Goal: Task Accomplishment & Management: Use online tool/utility

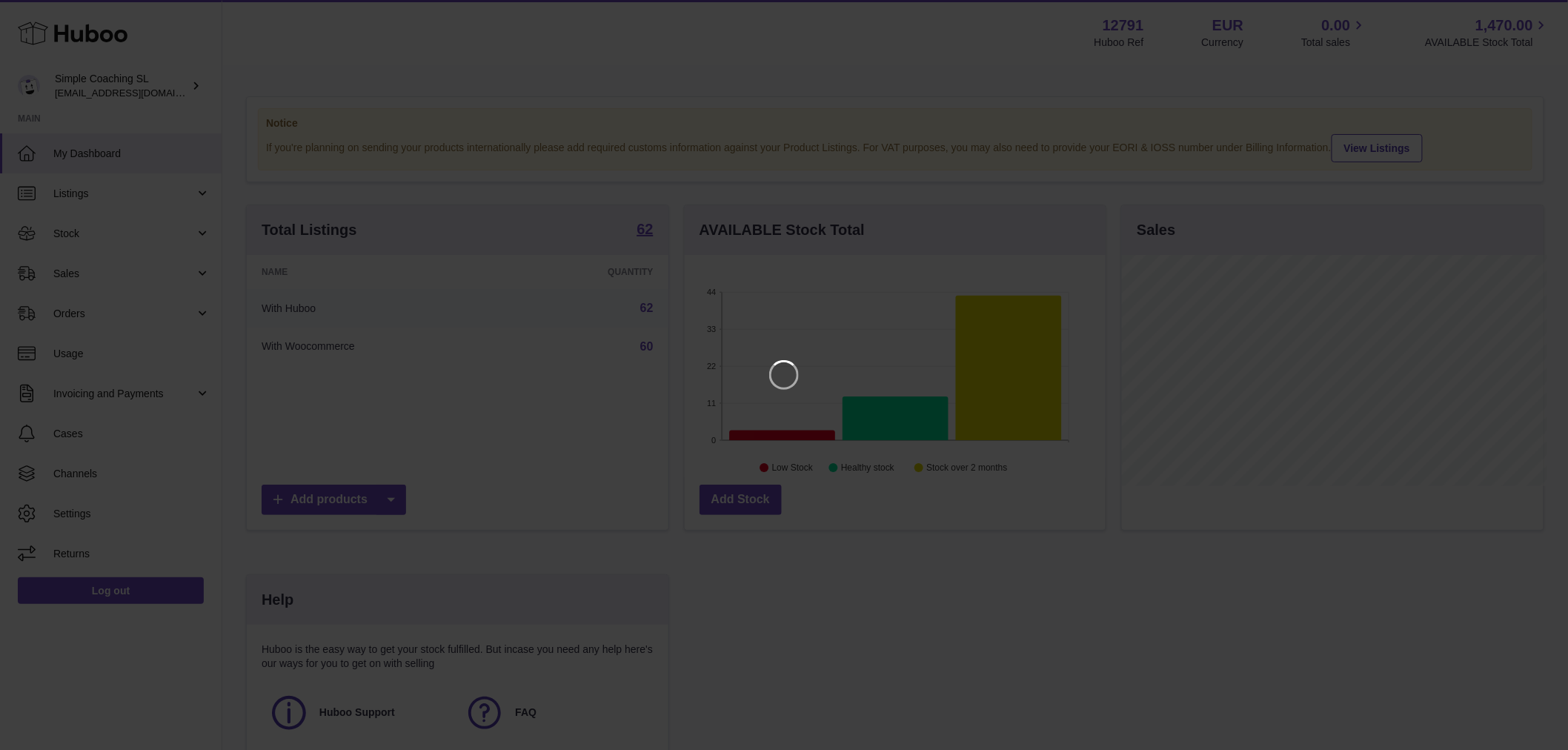
scroll to position [231, 425]
click at [1550, 12] on icon "Close" at bounding box center [1542, 13] width 17 height 17
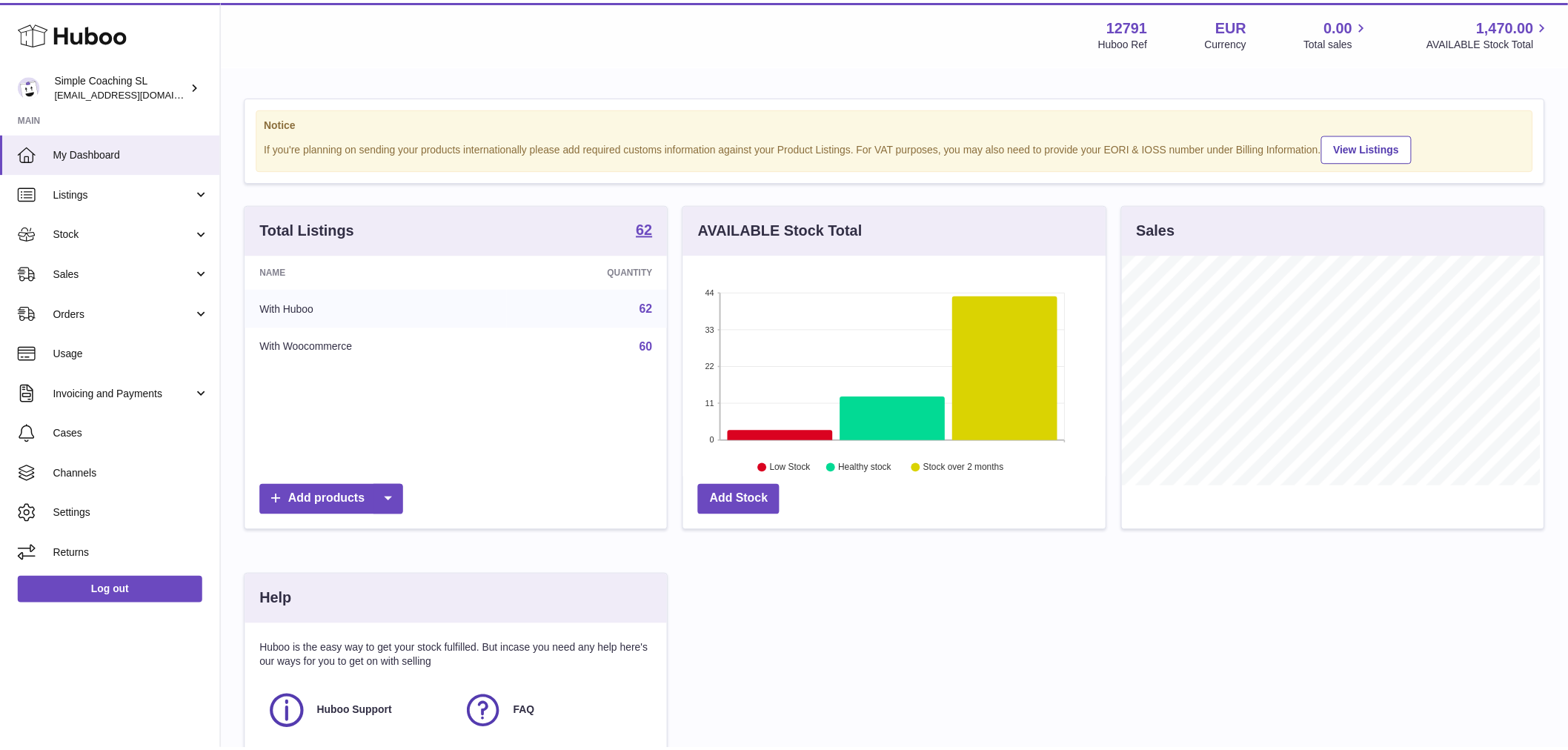
scroll to position [740946, 740782]
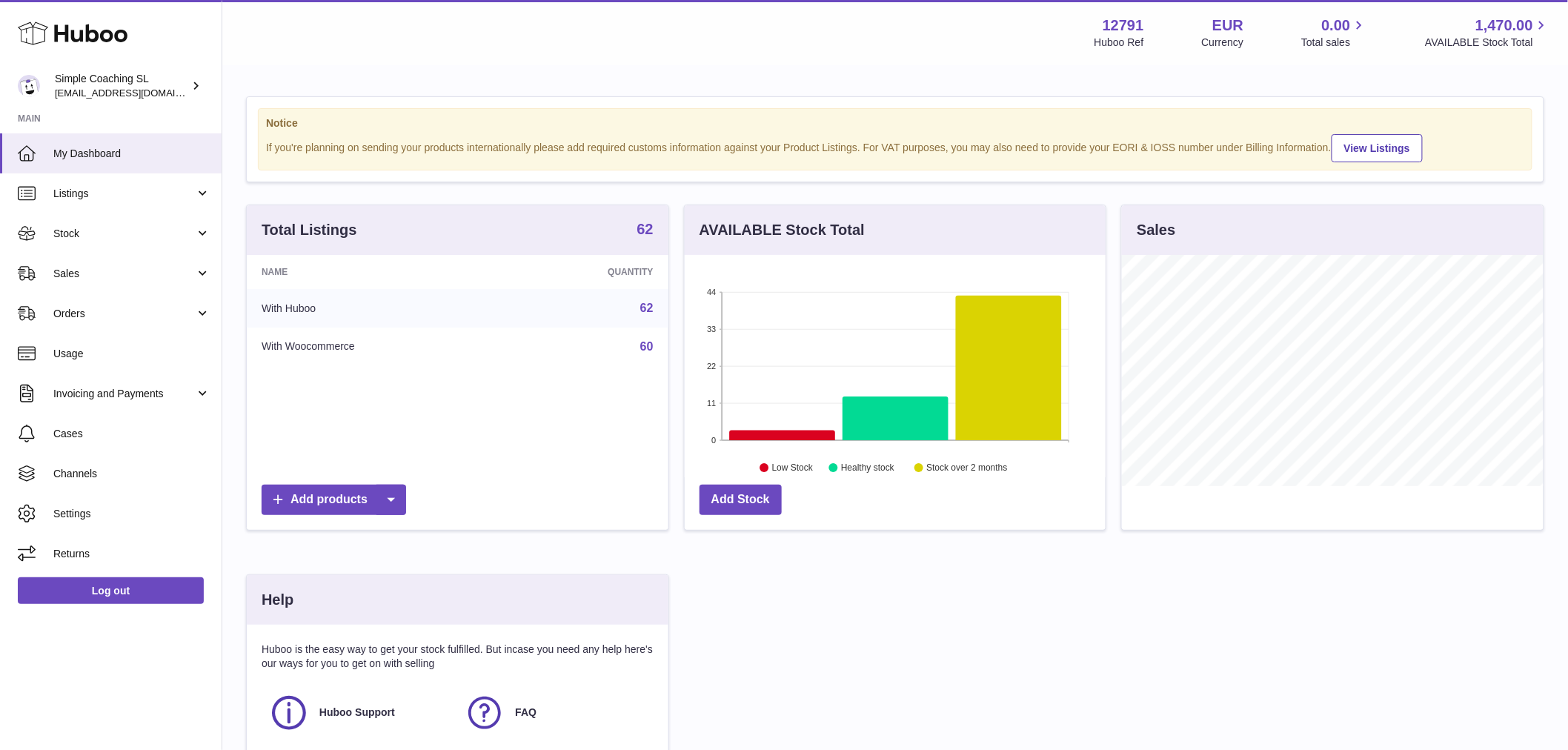
click at [647, 236] on strong "62" at bounding box center [645, 228] width 17 height 15
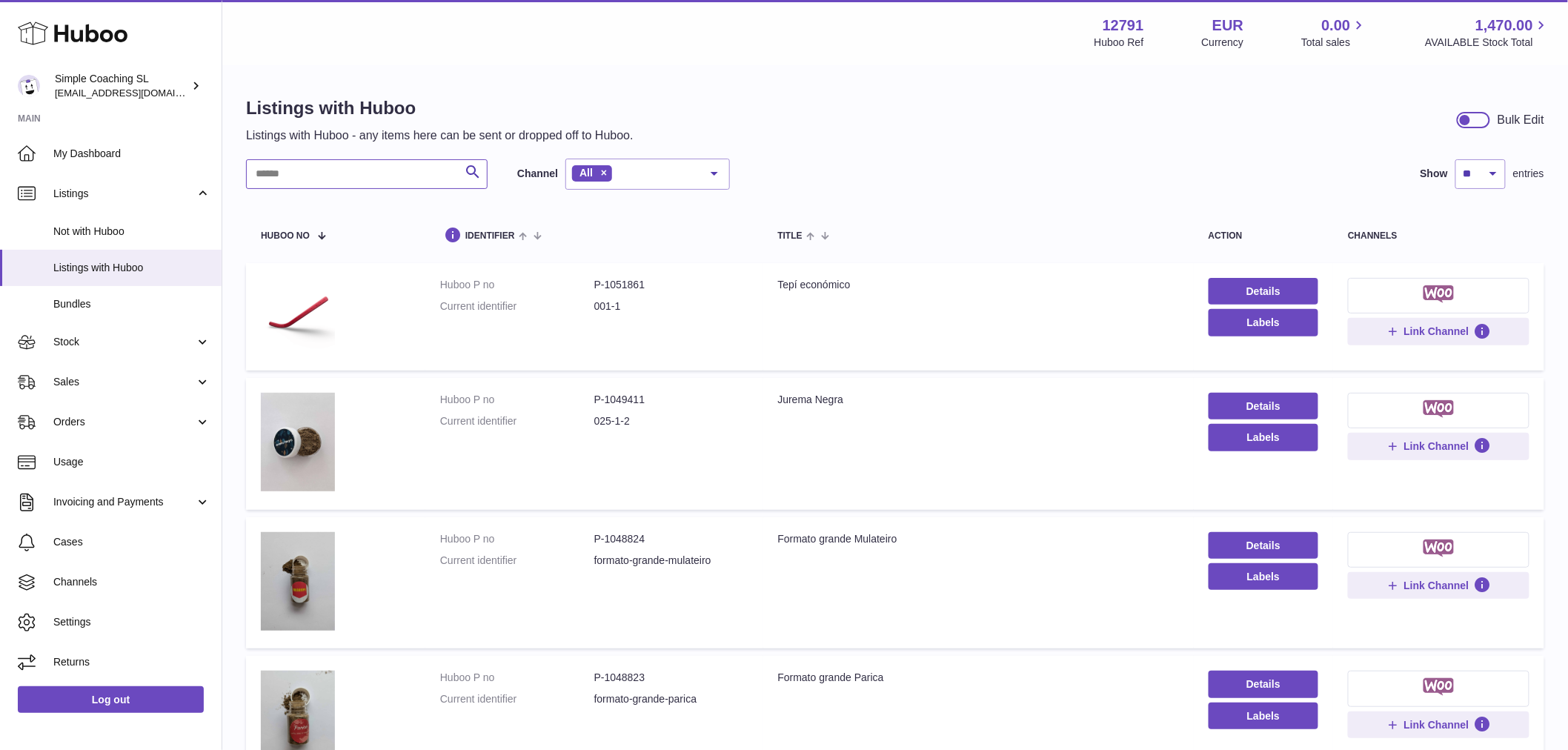
click at [397, 177] on input "text" at bounding box center [366, 174] width 241 height 30
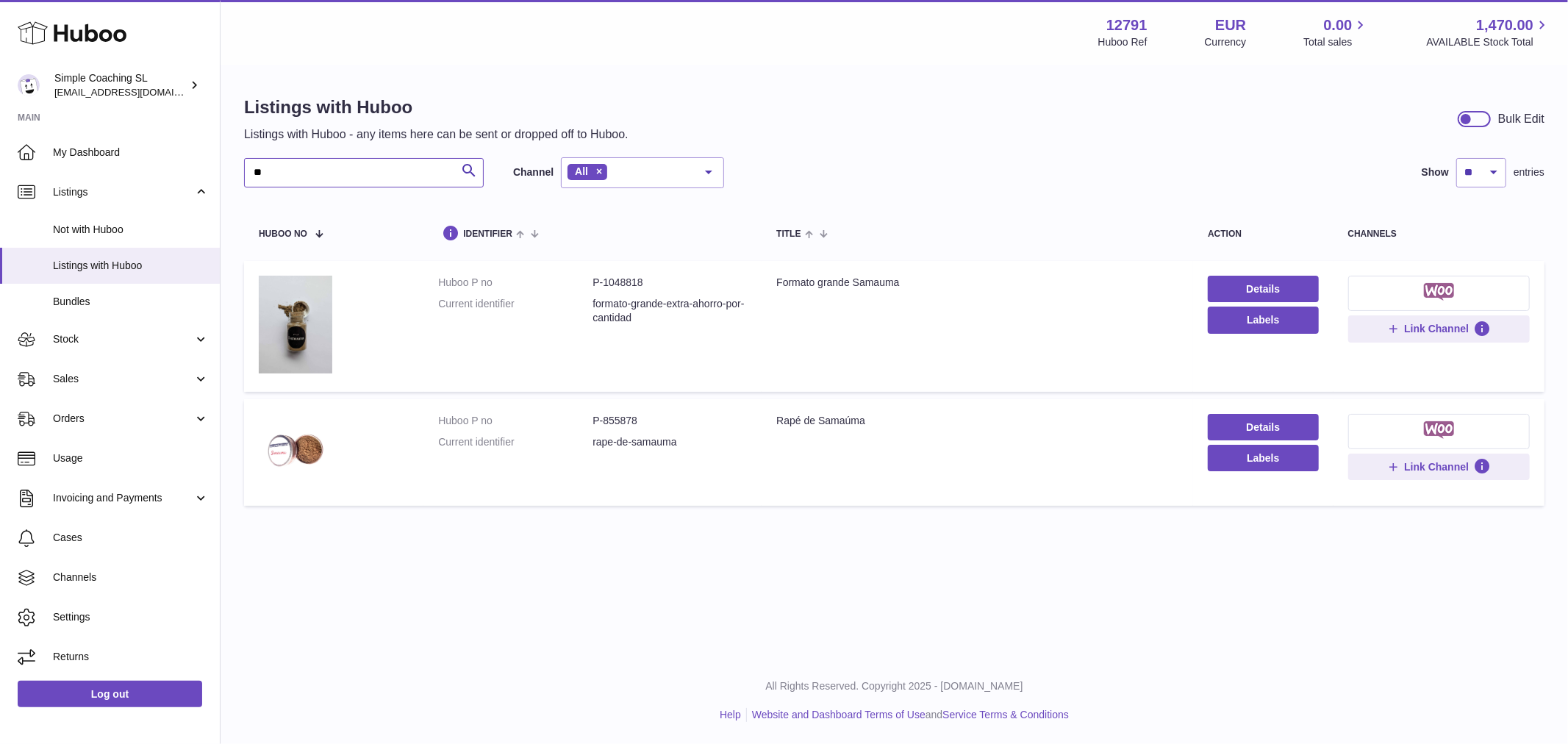
type input "*"
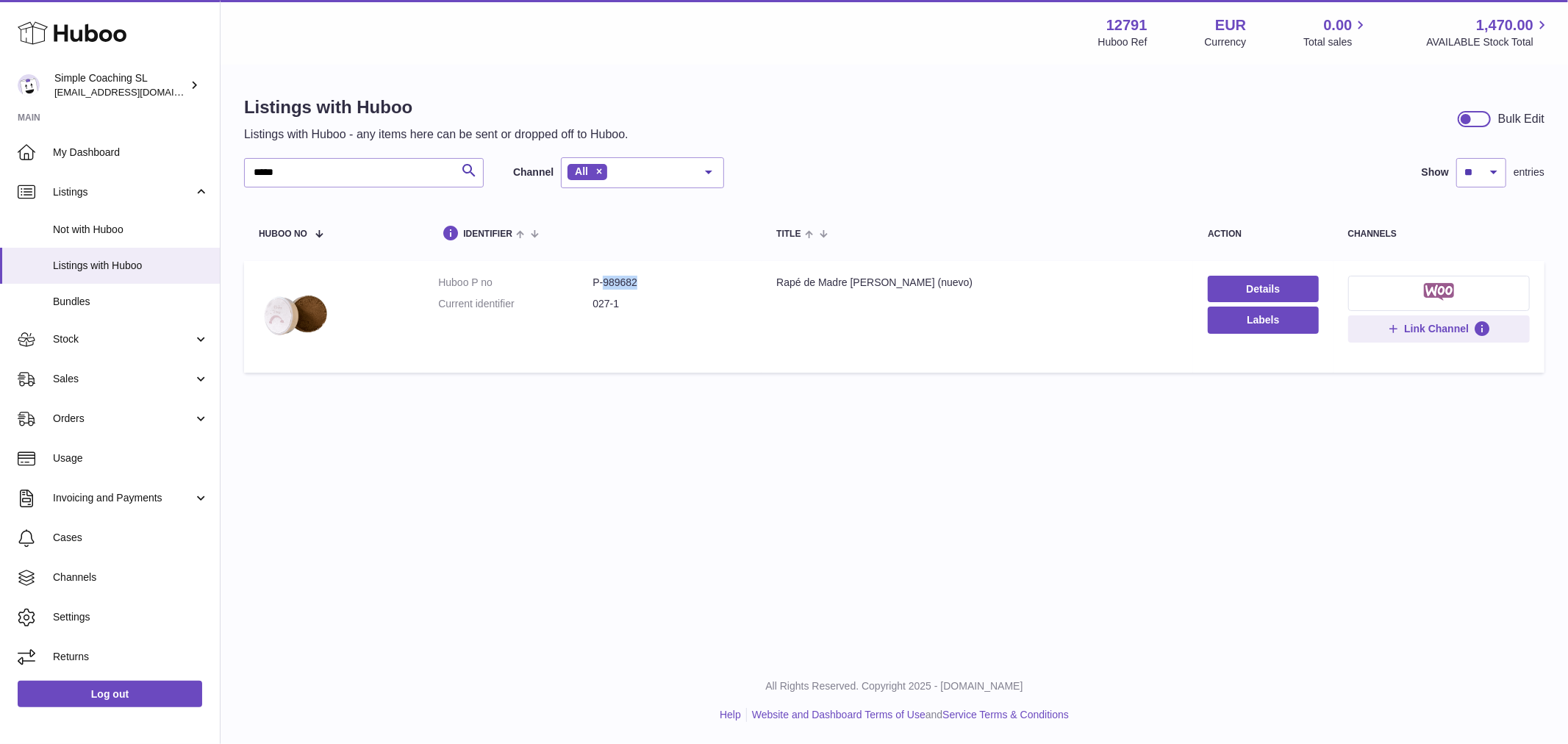
drag, startPoint x: 644, startPoint y: 283, endPoint x: 600, endPoint y: 287, distance: 44.2
click at [600, 287] on dd "P-989682" at bounding box center [670, 283] width 155 height 14
copy dd "989682"
drag, startPoint x: 311, startPoint y: 178, endPoint x: 160, endPoint y: 188, distance: 151.3
click at [170, 184] on div "Huboo Simple Coaching SL internalAdmin-12791@internal.huboo.com Main My Dashboa…" at bounding box center [784, 372] width 1568 height 744
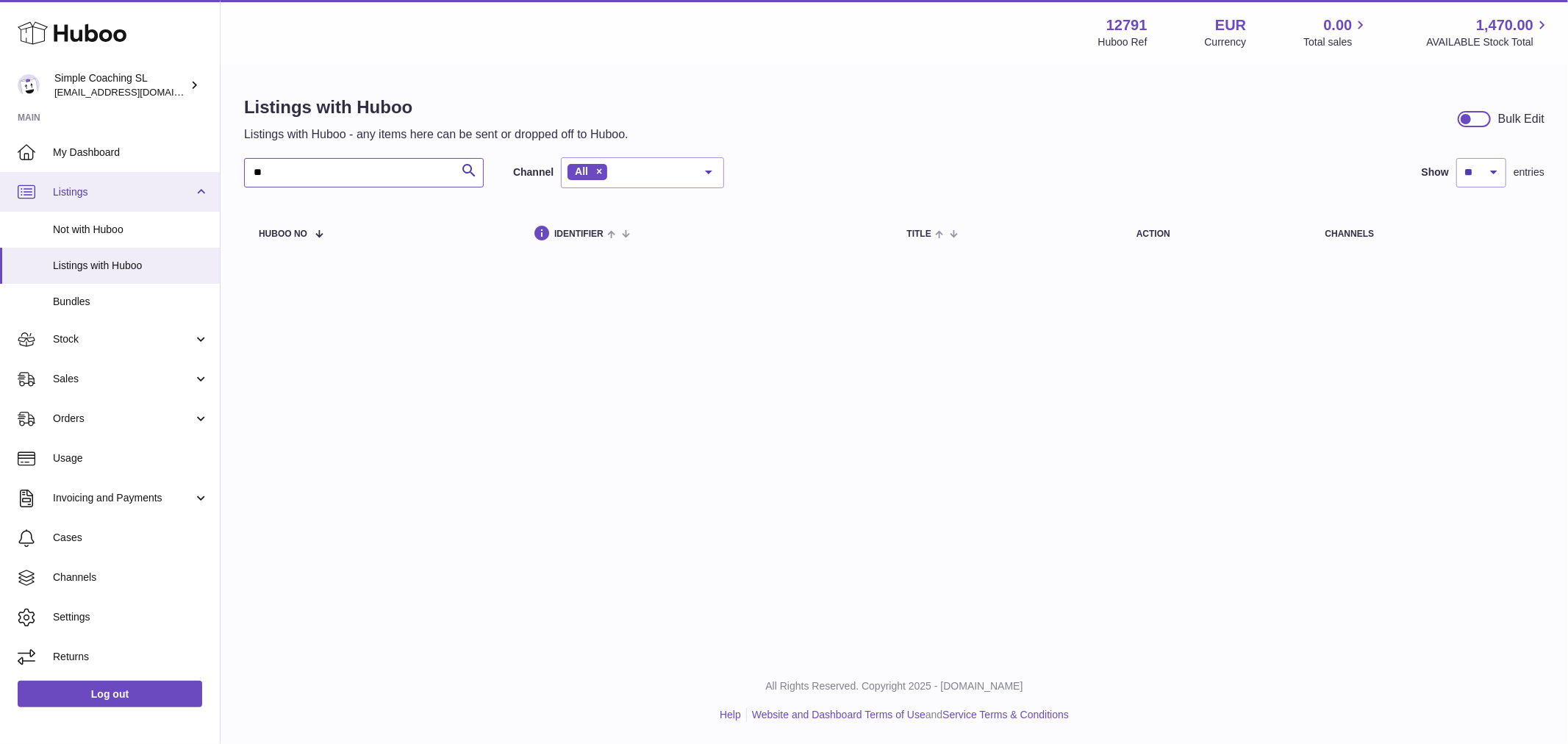
type input "*"
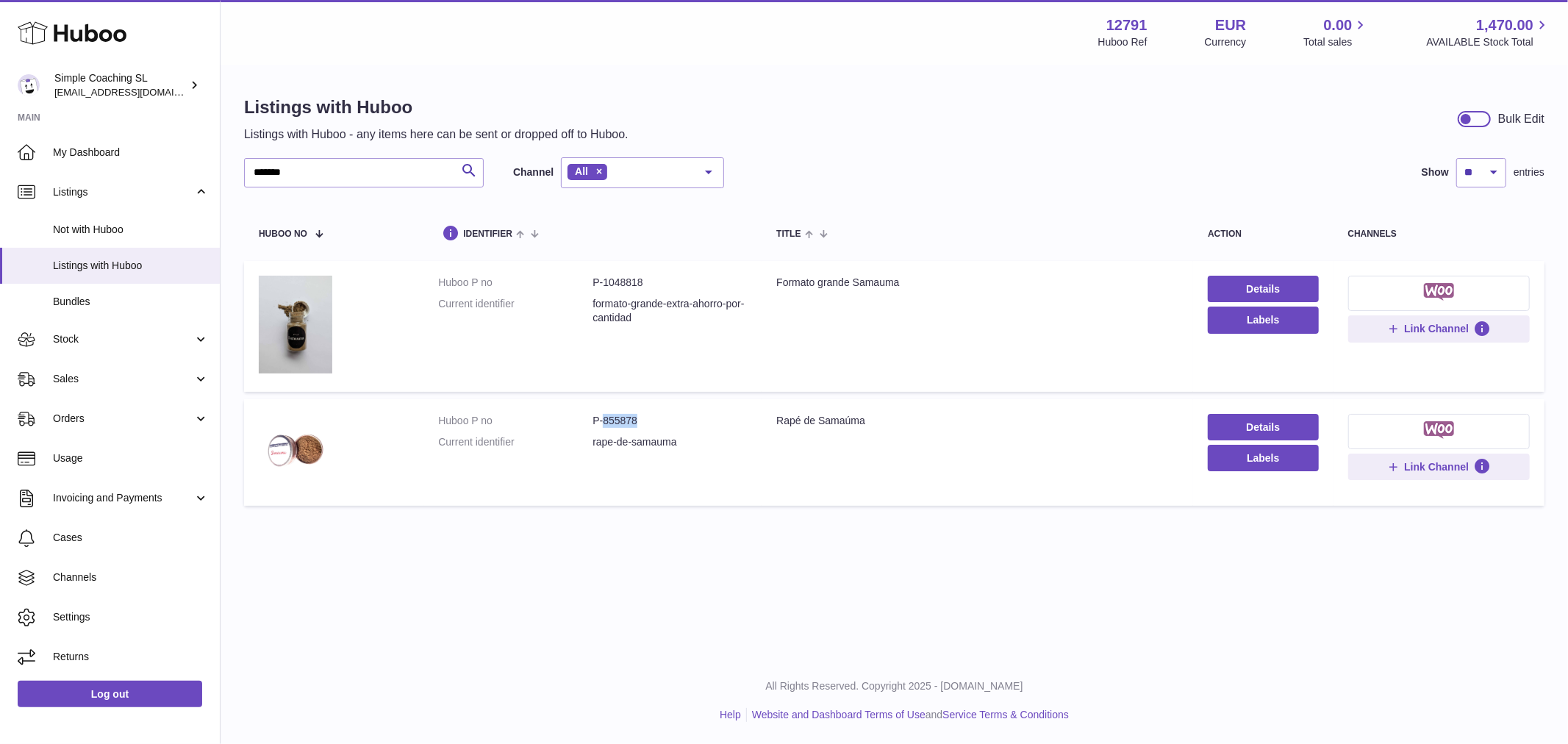
drag, startPoint x: 603, startPoint y: 422, endPoint x: 644, endPoint y: 419, distance: 41.1
click at [644, 419] on dd "P-855878" at bounding box center [670, 421] width 155 height 14
copy dd "855878"
drag, startPoint x: 355, startPoint y: 173, endPoint x: 190, endPoint y: 166, distance: 165.1
click at [190, 166] on div "Huboo Simple Coaching SL internalAdmin-12791@internal.huboo.com Main My Dashboa…" at bounding box center [784, 372] width 1568 height 744
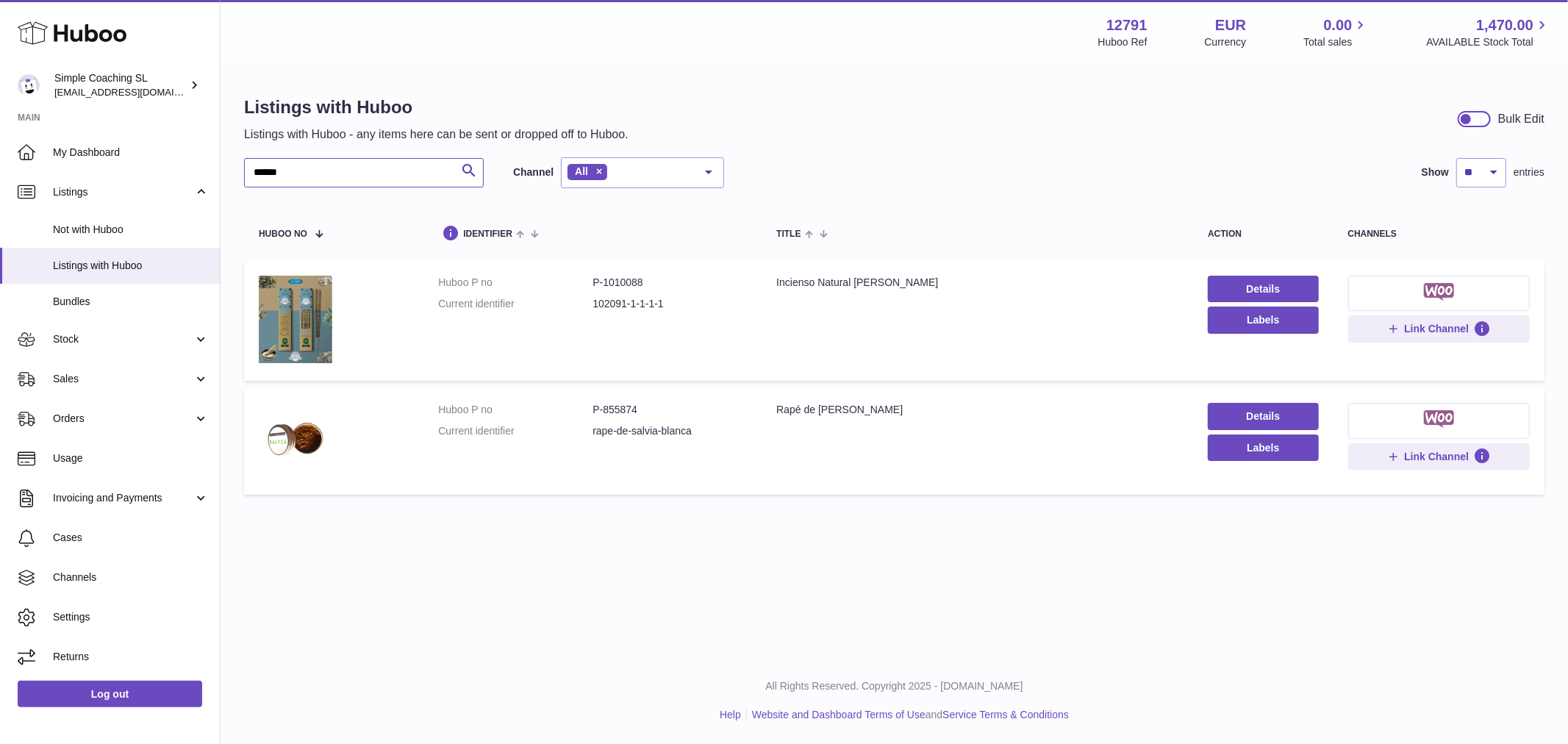
type input "******"
drag, startPoint x: 599, startPoint y: 415, endPoint x: 637, endPoint y: 417, distance: 38.1
click at [637, 417] on dl "Huboo P no P-855874 Current identifier rape-de-salvia-blanca" at bounding box center [592, 423] width 308 height 42
click at [619, 414] on dd "P-855874" at bounding box center [670, 410] width 155 height 14
click at [600, 412] on dd "P-855874" at bounding box center [670, 410] width 155 height 14
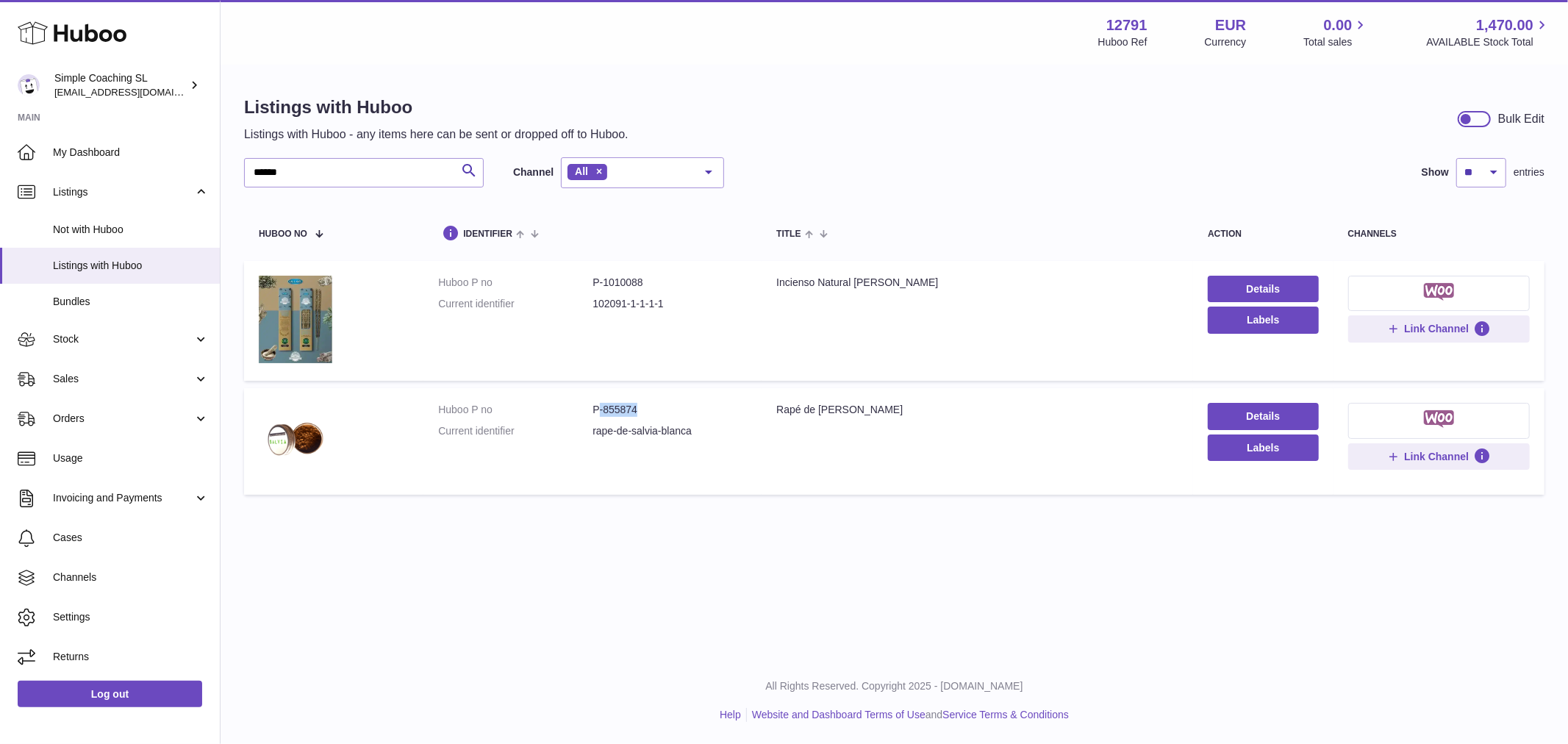
click at [600, 411] on dd "P-855874" at bounding box center [670, 410] width 155 height 14
drag, startPoint x: 599, startPoint y: 410, endPoint x: 644, endPoint y: 402, distance: 45.7
click at [644, 403] on dd "P-855874" at bounding box center [670, 410] width 155 height 14
copy dd "855874"
